Goal: Task Accomplishment & Management: Use online tool/utility

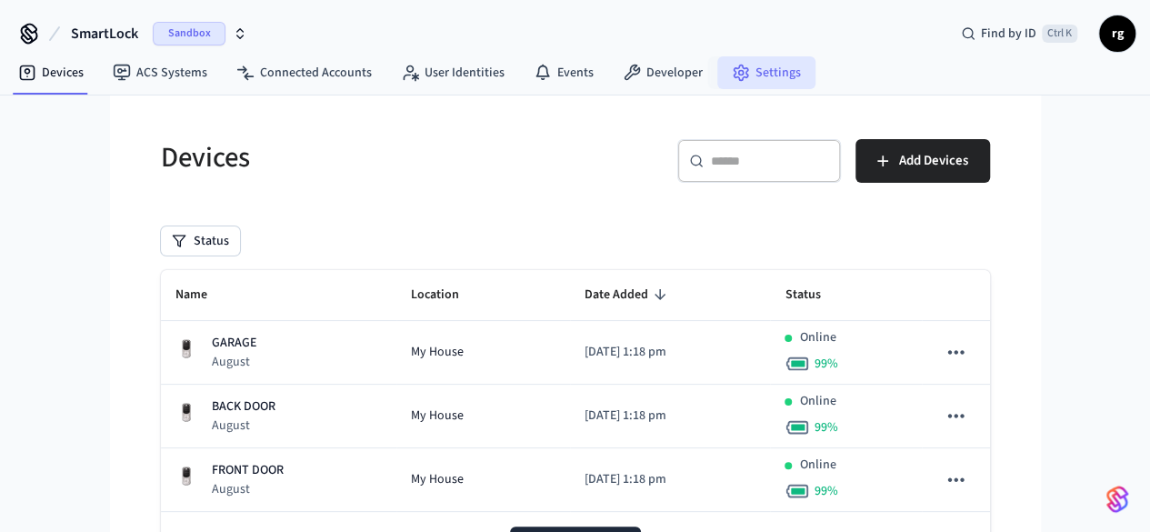
click at [735, 70] on icon at bounding box center [741, 73] width 18 height 18
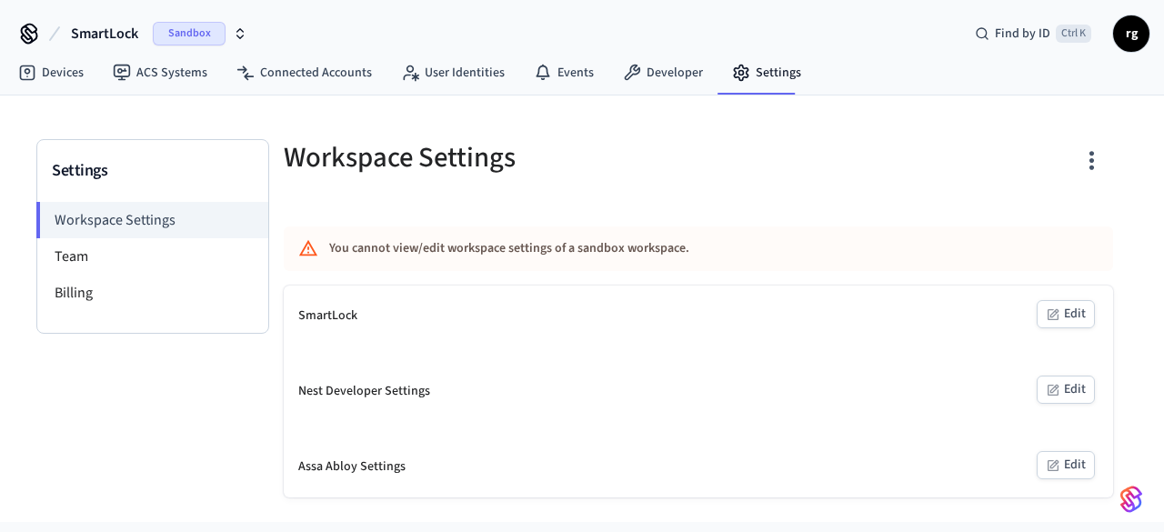
click at [344, 319] on div "SmartLock" at bounding box center [327, 315] width 59 height 19
click at [1040, 313] on button "Edit" at bounding box center [1066, 314] width 58 height 28
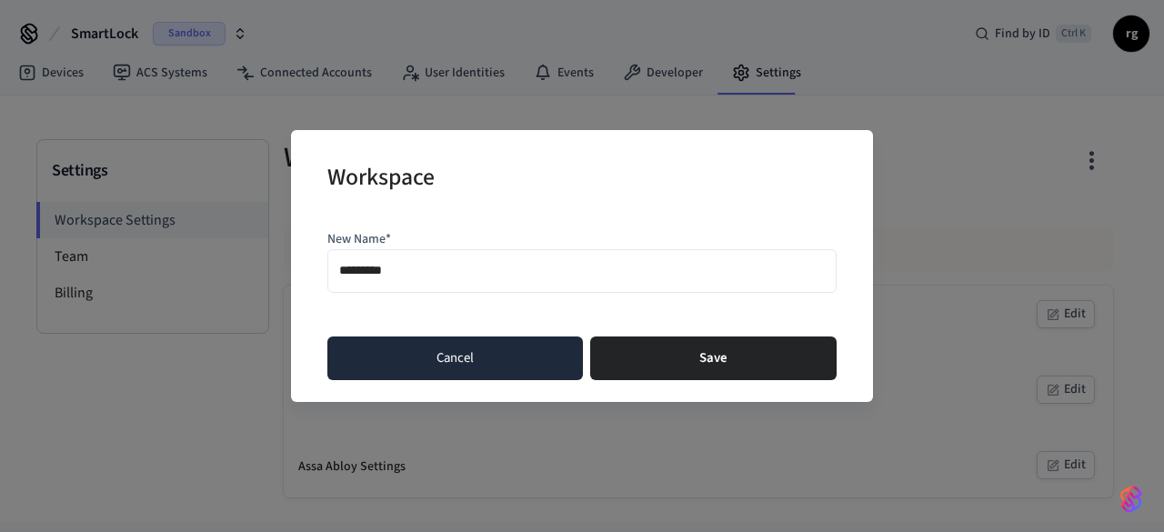
click at [513, 363] on button "Cancel" at bounding box center [455, 358] width 256 height 44
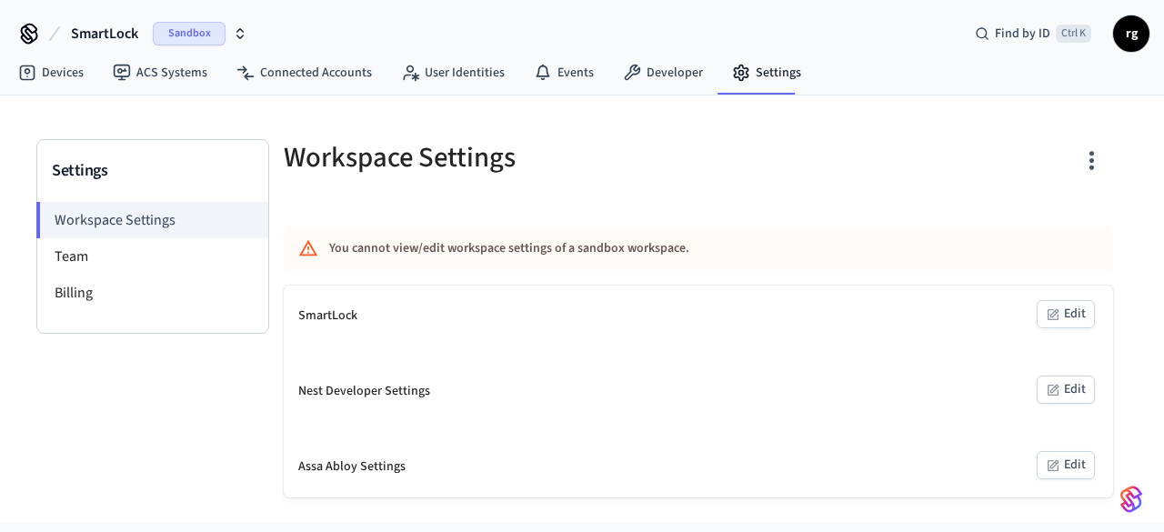
click at [1060, 394] on icon "button" at bounding box center [1053, 390] width 15 height 15
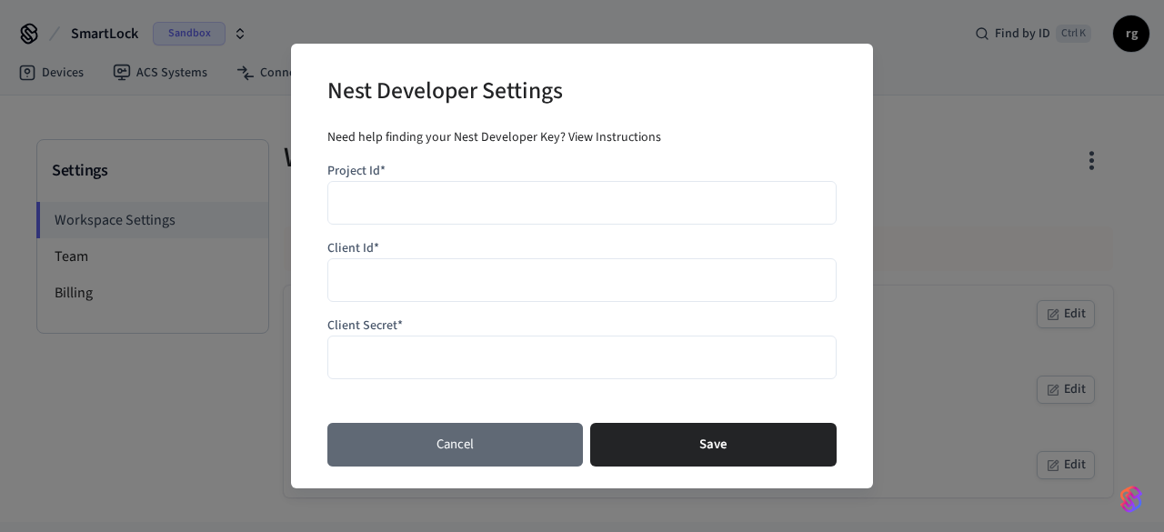
click at [506, 446] on button "Cancel" at bounding box center [455, 445] width 256 height 44
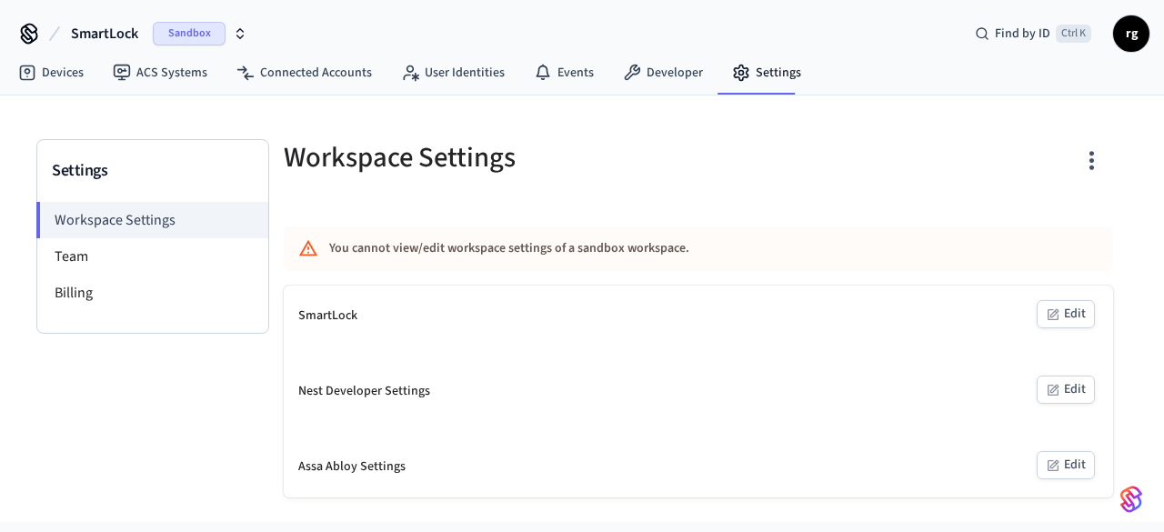
click at [1068, 461] on button "Edit" at bounding box center [1066, 465] width 58 height 28
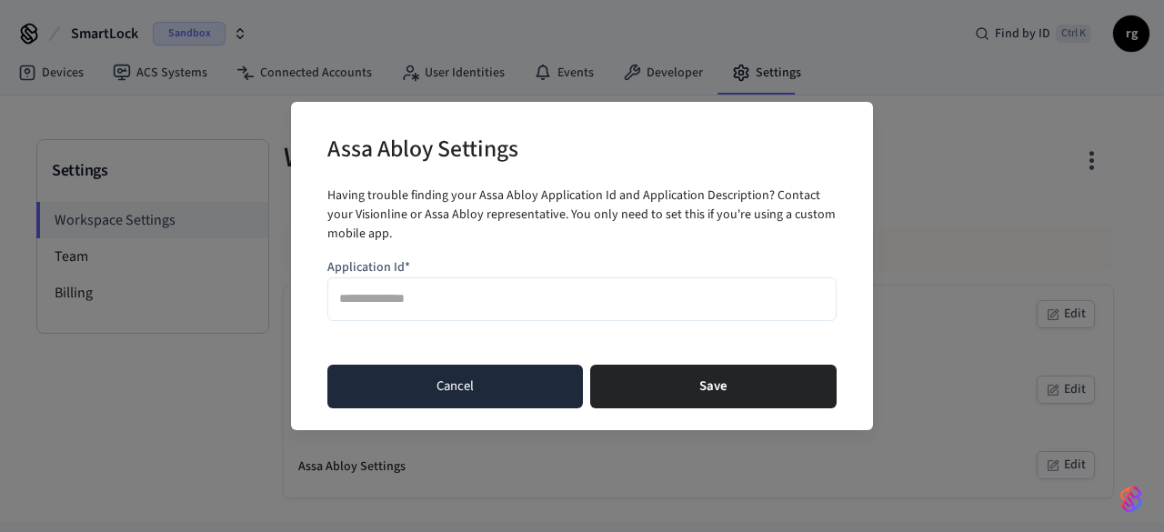
click at [509, 398] on button "Cancel" at bounding box center [455, 387] width 256 height 44
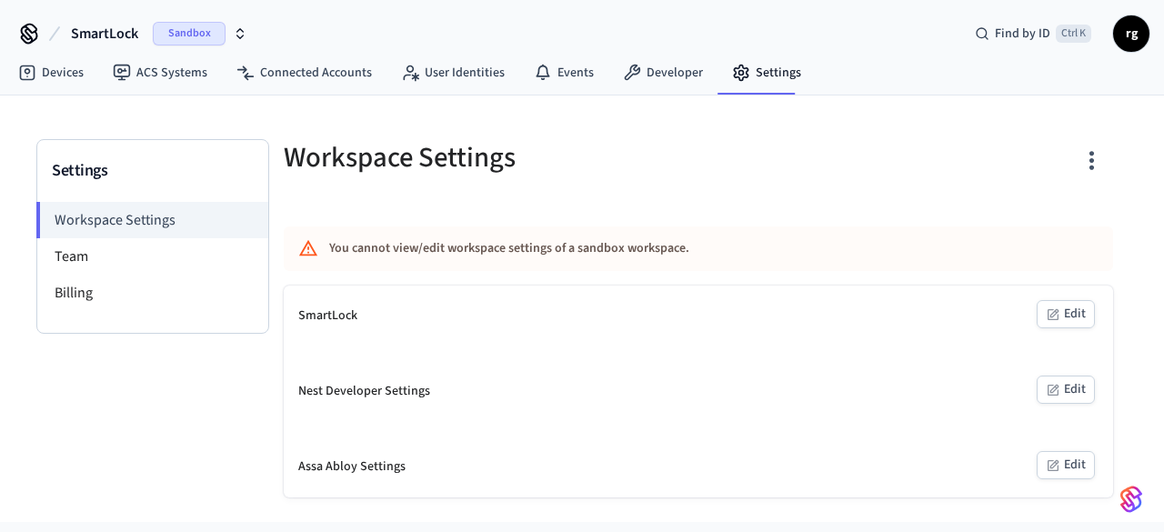
click at [1087, 165] on icon "button" at bounding box center [1091, 160] width 28 height 28
click at [635, 148] on div at bounding box center [582, 266] width 1164 height 532
click at [105, 258] on li "Team" at bounding box center [152, 256] width 231 height 36
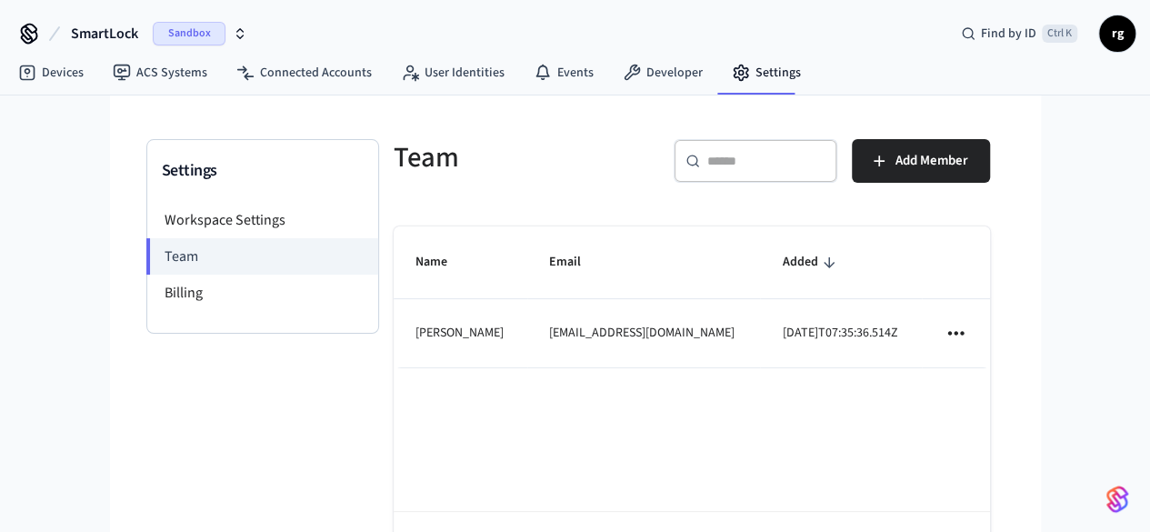
click at [967, 330] on icon "sticky table" at bounding box center [956, 333] width 24 height 24
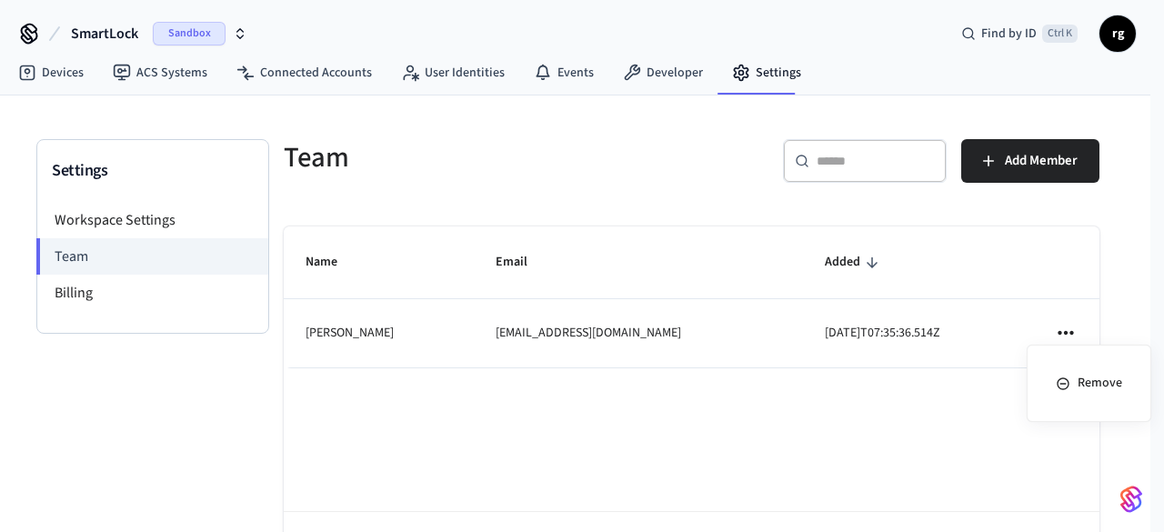
click at [1067, 330] on div at bounding box center [582, 266] width 1164 height 532
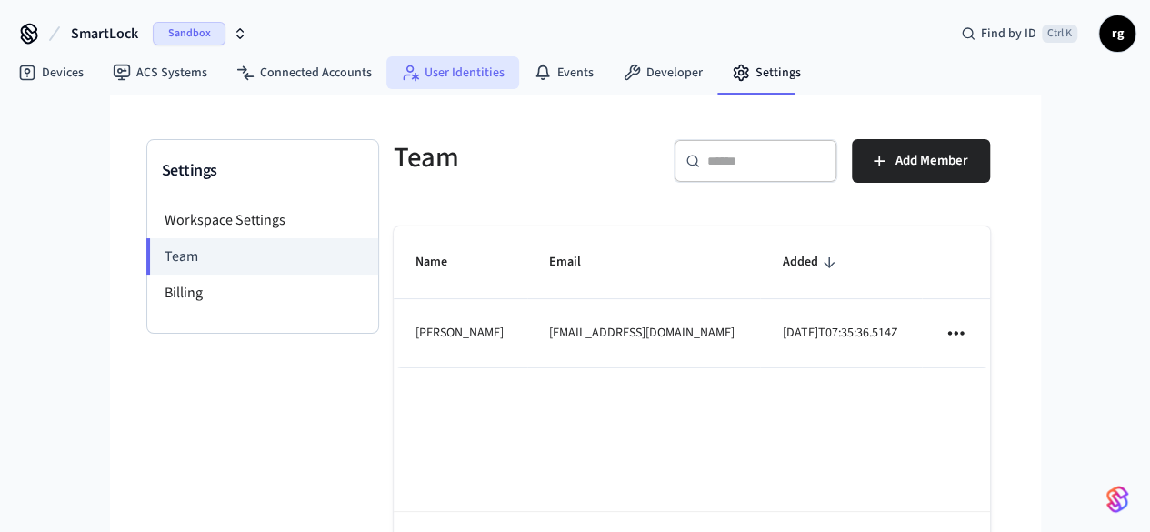
click at [469, 82] on link "User Identities" at bounding box center [452, 72] width 133 height 33
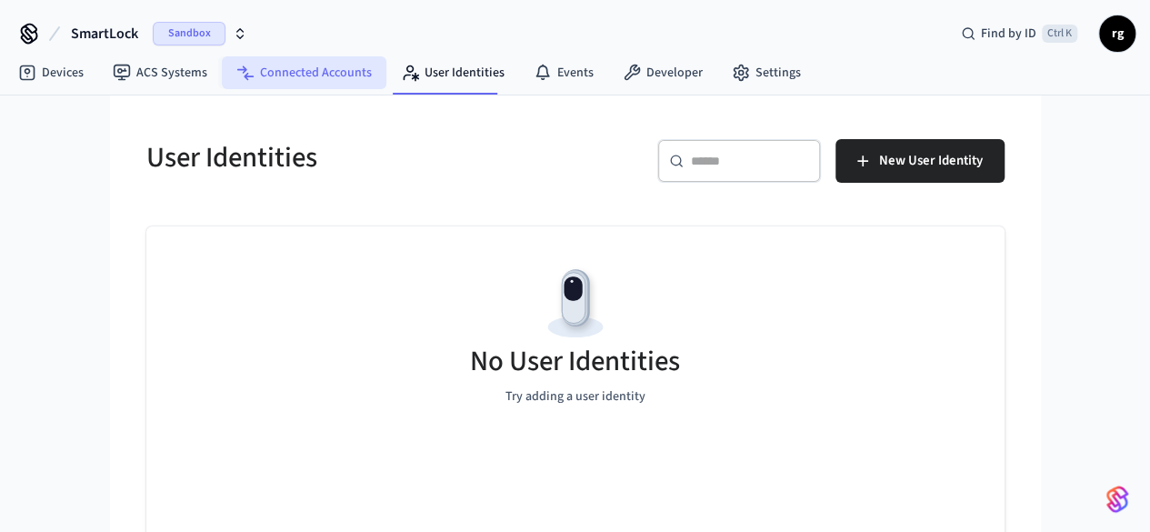
click at [295, 83] on link "Connected Accounts" at bounding box center [304, 72] width 165 height 33
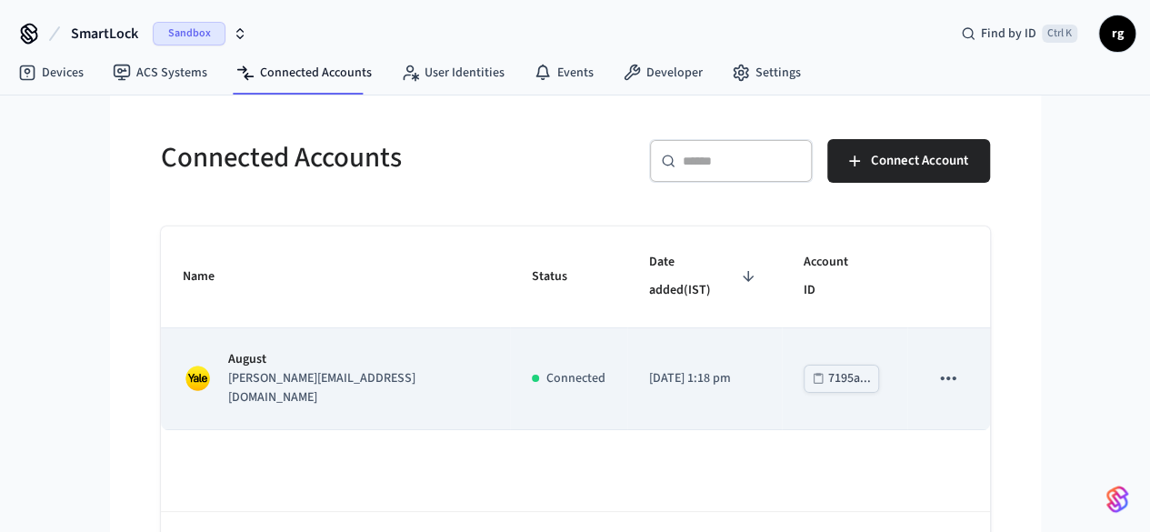
click at [960, 366] on icon "sticky table" at bounding box center [949, 378] width 24 height 24
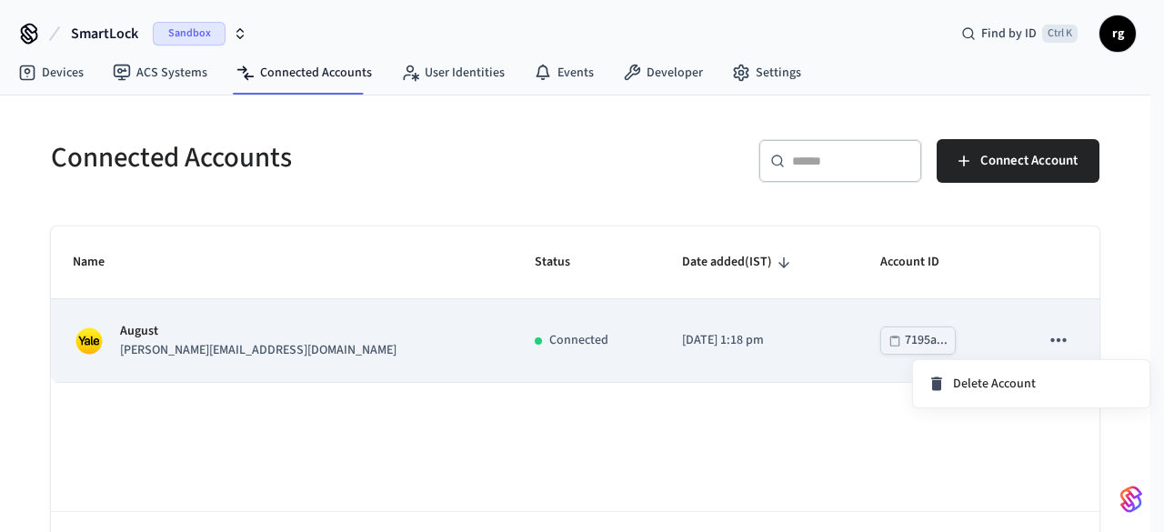
click at [1067, 342] on div at bounding box center [582, 266] width 1164 height 532
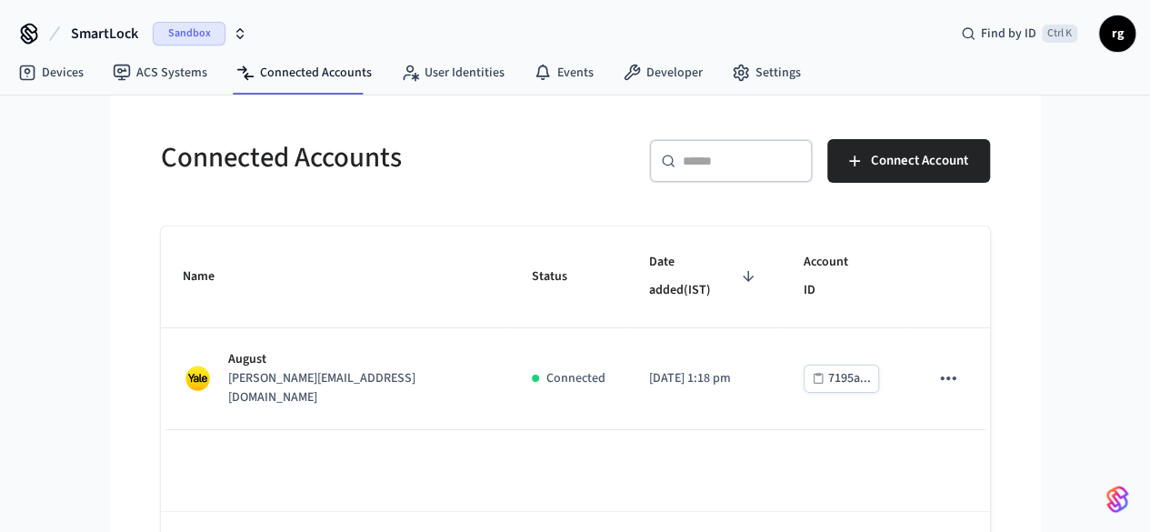
click at [32, 30] on icon at bounding box center [29, 33] width 29 height 29
click at [231, 25] on div "Sandbox" at bounding box center [200, 34] width 95 height 24
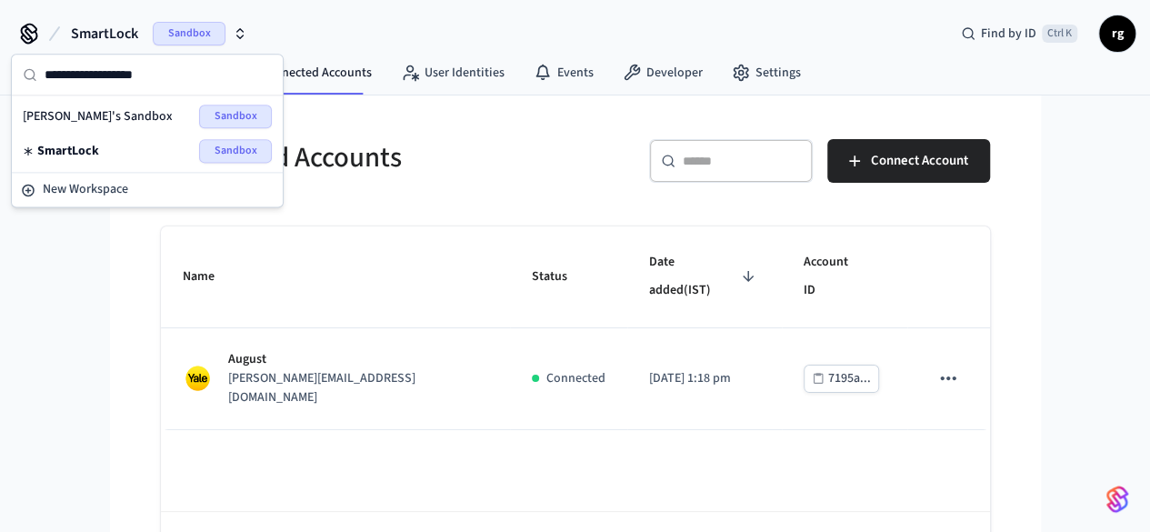
click at [75, 147] on span "SmartLock" at bounding box center [68, 151] width 62 height 18
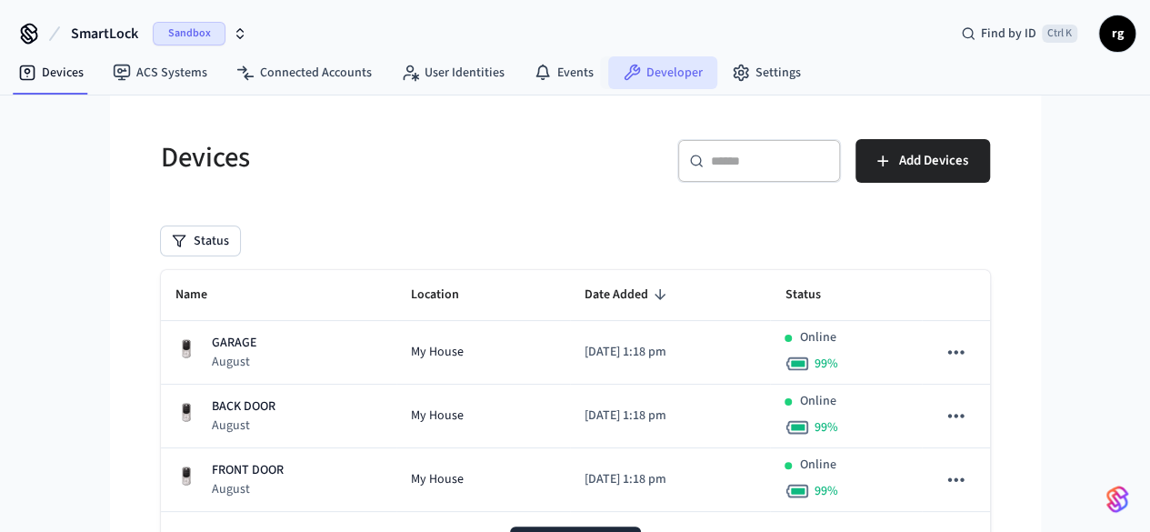
click at [663, 75] on link "Developer" at bounding box center [662, 72] width 109 height 33
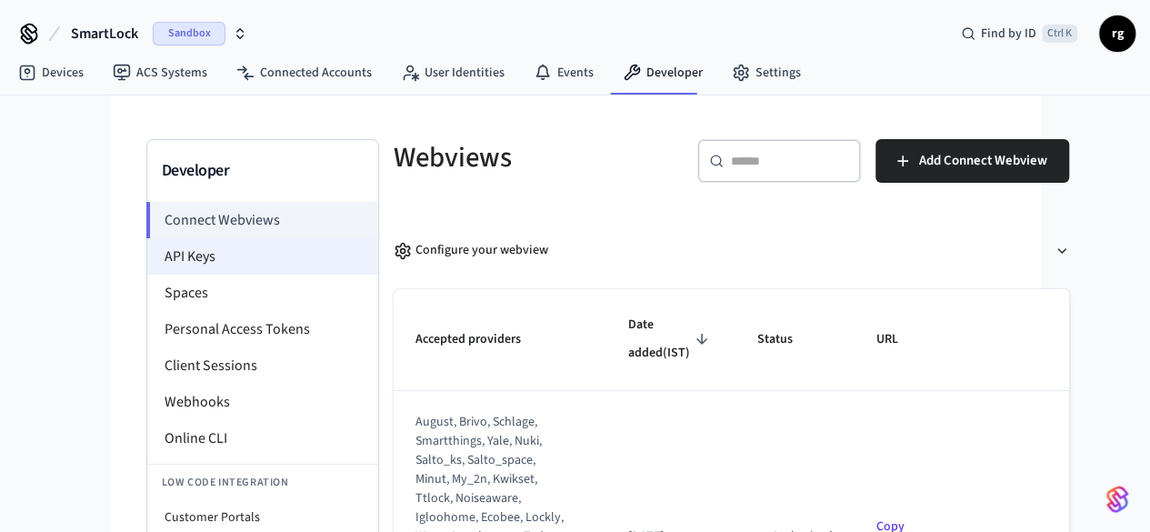
click at [147, 245] on li "API Keys" at bounding box center [262, 256] width 231 height 36
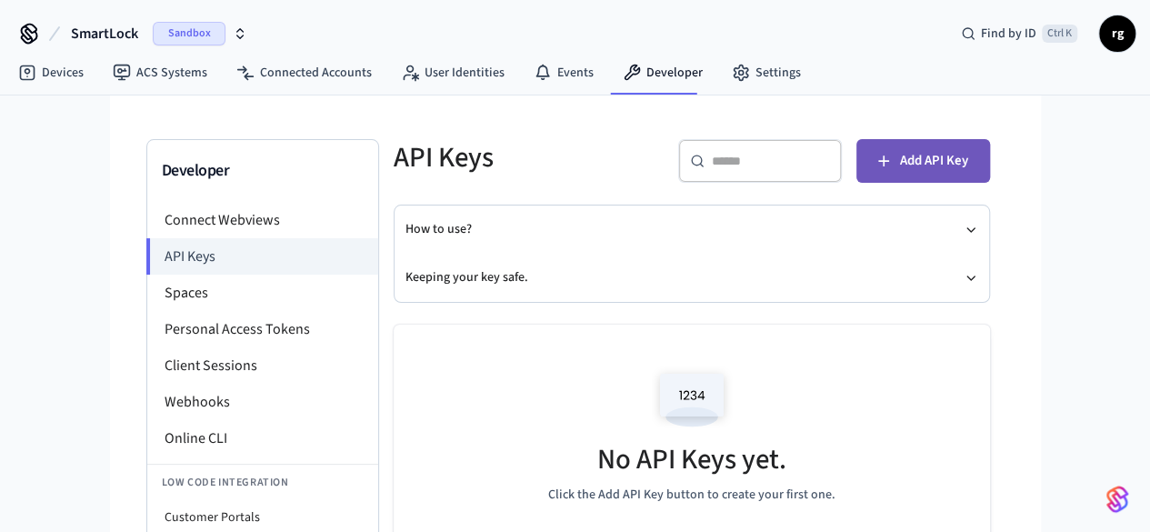
click at [990, 172] on button "Add API Key" at bounding box center [924, 161] width 134 height 44
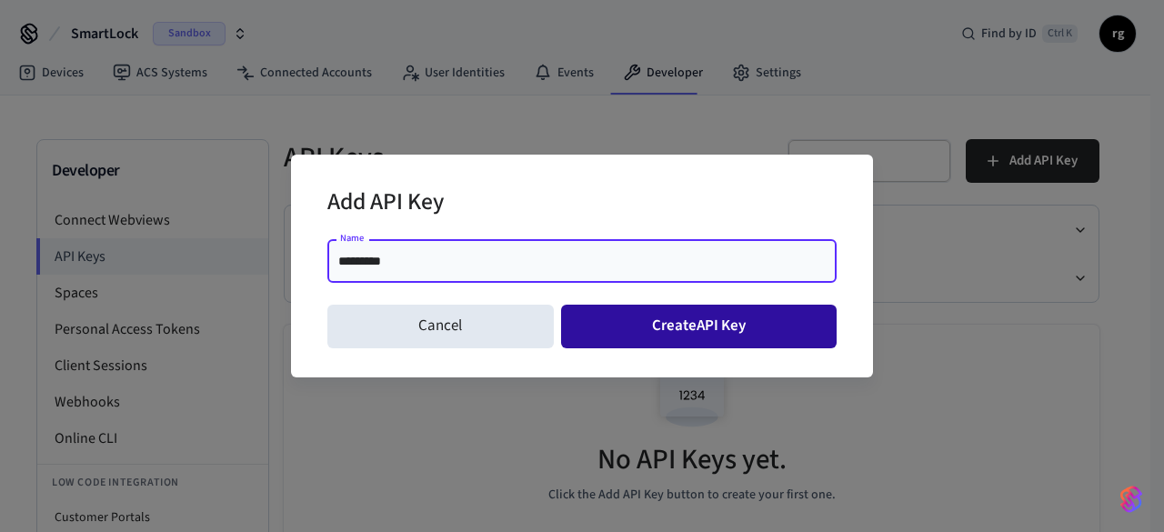
type input "*********"
click at [727, 322] on button "Create API Key" at bounding box center [699, 327] width 276 height 44
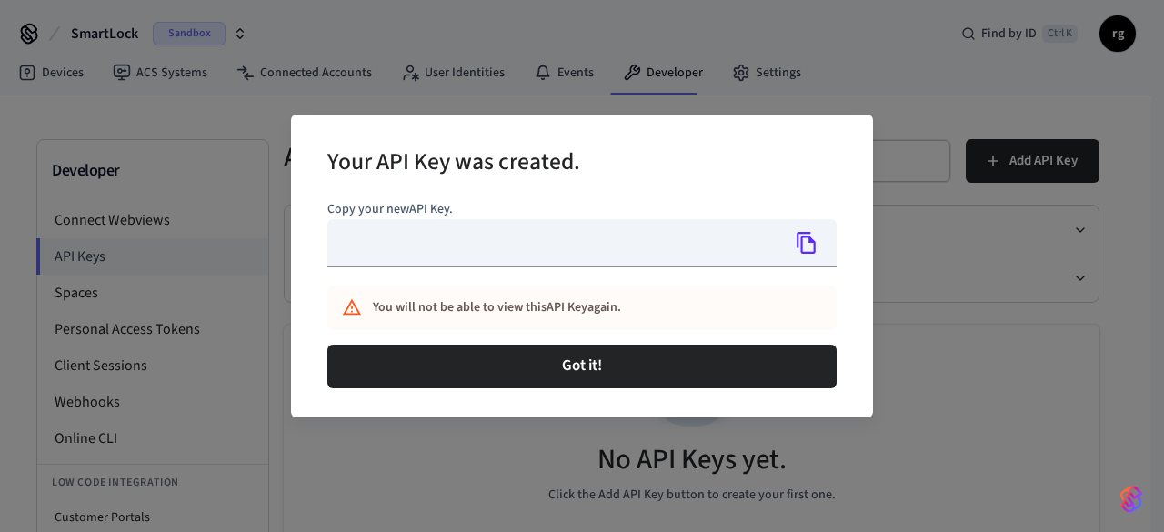
type input "**********"
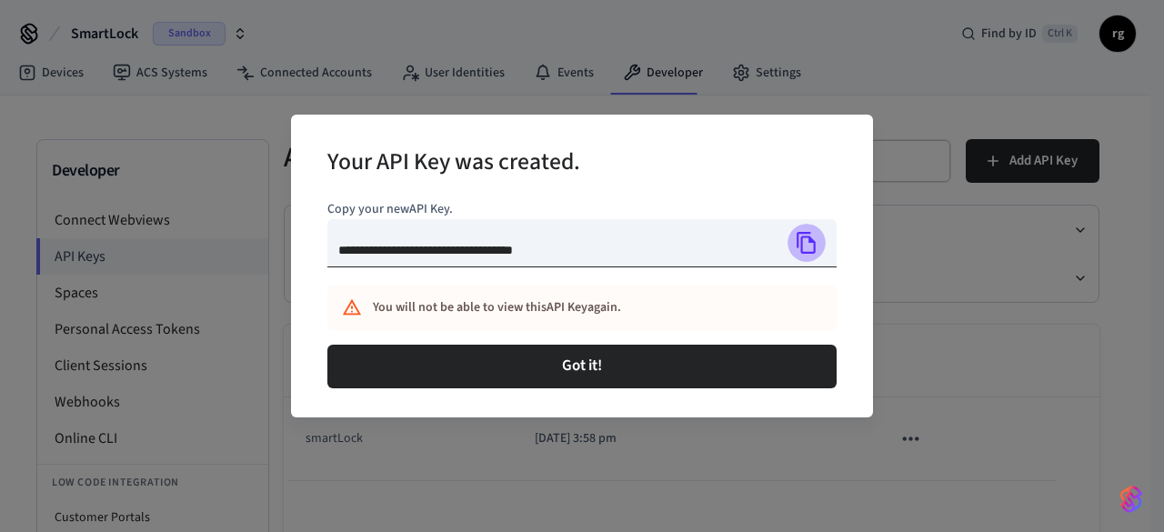
click at [809, 239] on icon "Copy" at bounding box center [806, 243] width 19 height 22
click at [814, 241] on icon "Copy" at bounding box center [806, 243] width 19 height 22
click at [814, 241] on icon "Copied!" at bounding box center [806, 243] width 19 height 22
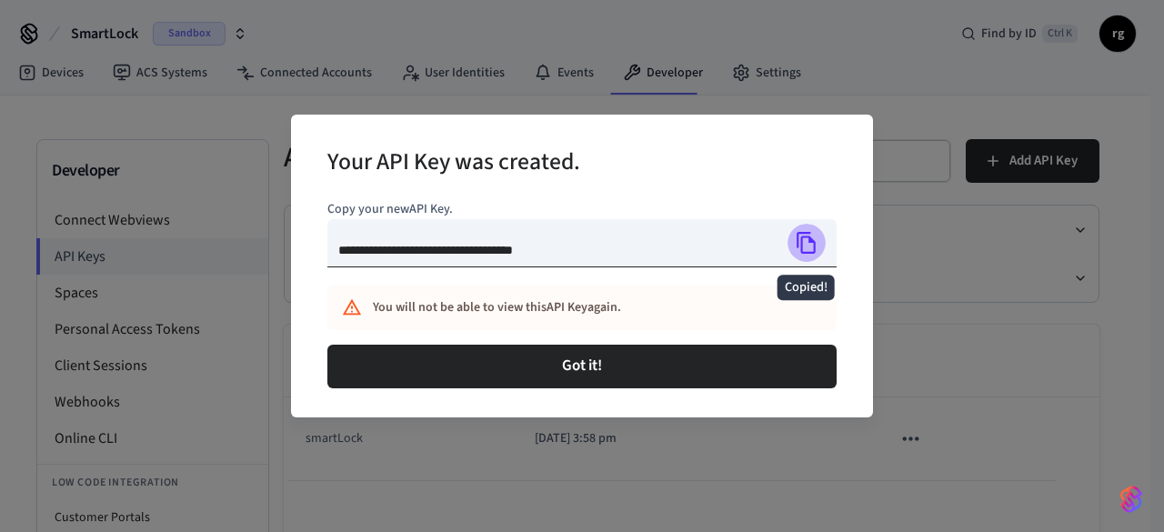
click at [814, 241] on icon "Copied!" at bounding box center [806, 243] width 19 height 22
click at [805, 237] on icon "Copy" at bounding box center [806, 243] width 19 height 22
click at [805, 237] on icon "Copied!" at bounding box center [806, 243] width 19 height 22
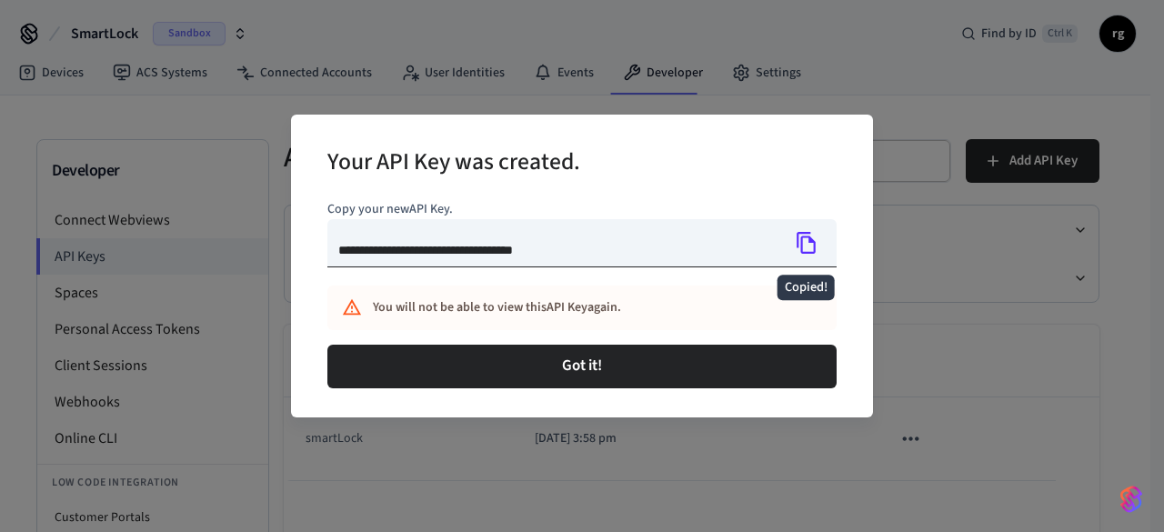
click at [804, 237] on icon "Copied!" at bounding box center [806, 243] width 19 height 22
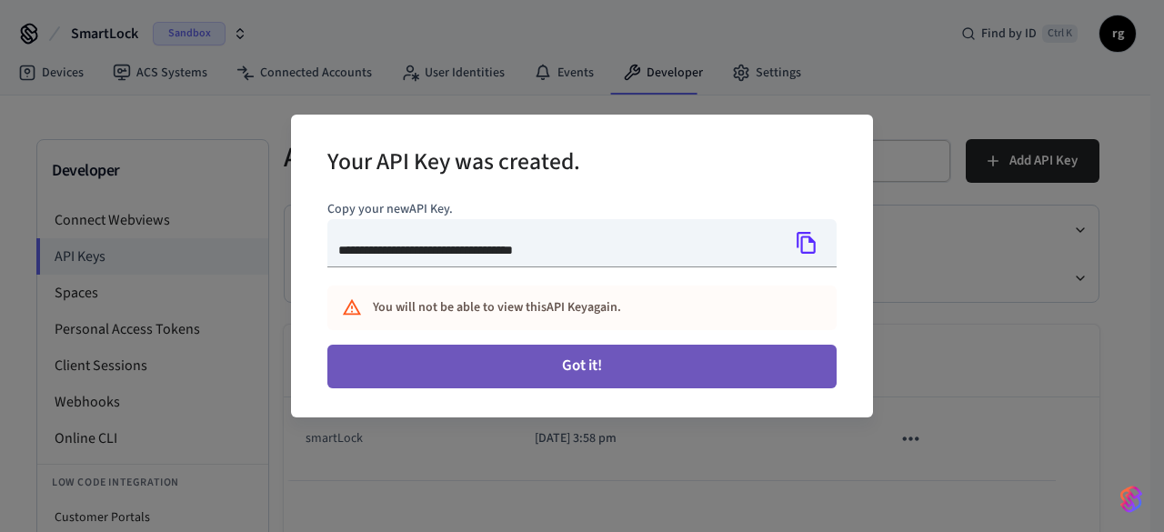
click at [589, 356] on button "Got it!" at bounding box center [581, 367] width 509 height 44
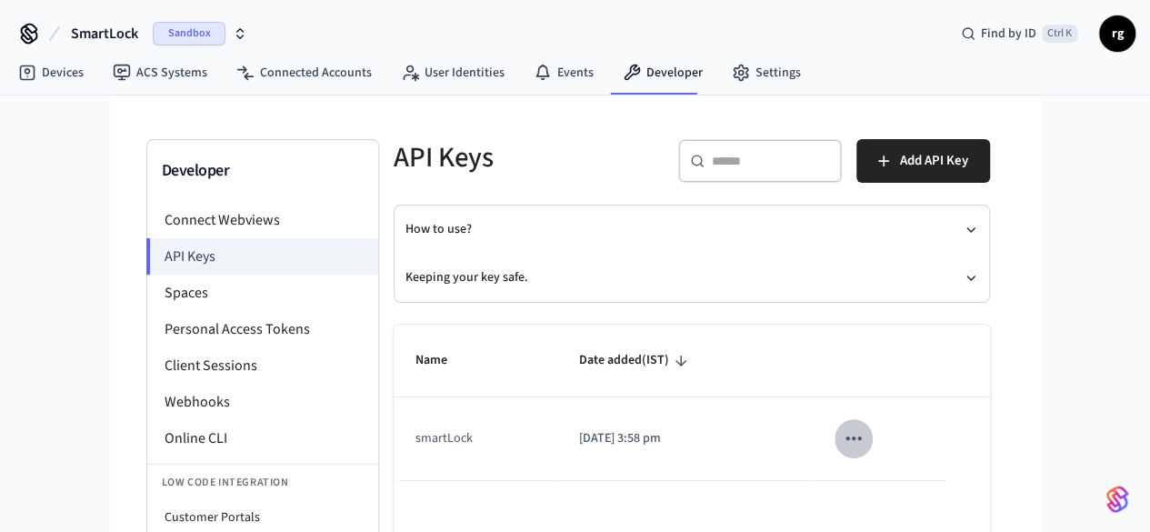
click at [861, 437] on icon "sticky table" at bounding box center [853, 438] width 15 height 4
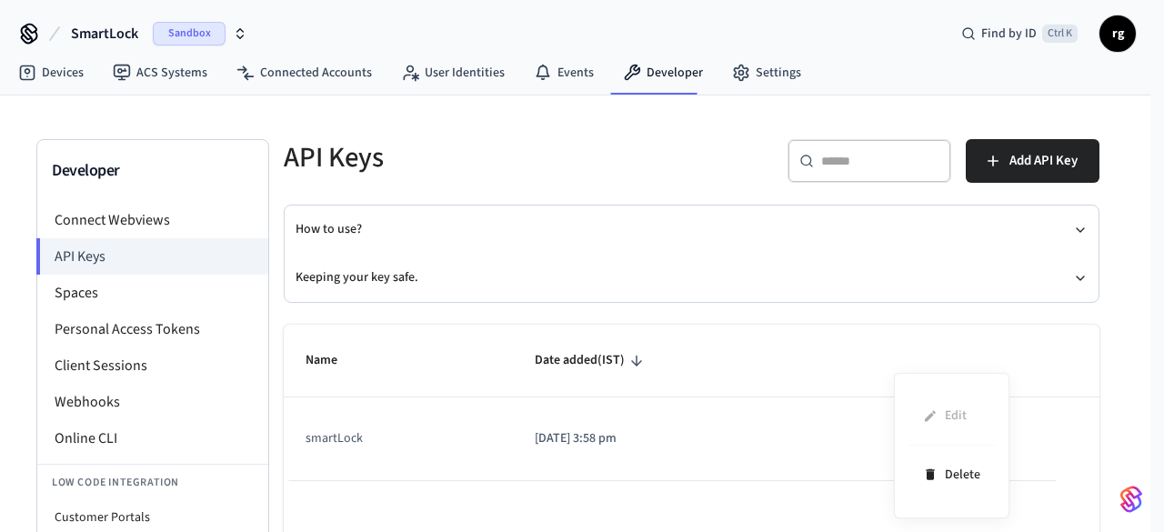
click at [754, 268] on div at bounding box center [582, 266] width 1164 height 532
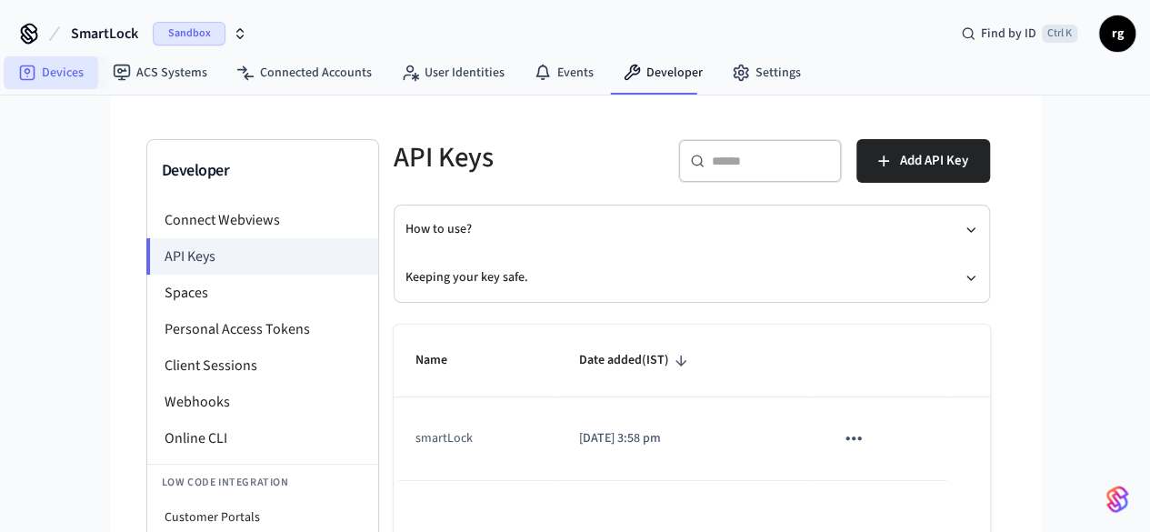
click at [71, 68] on link "Devices" at bounding box center [51, 72] width 95 height 33
